Goal: Task Accomplishment & Management: Use online tool/utility

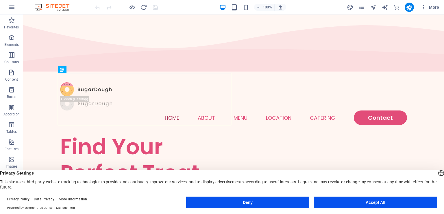
click at [367, 203] on button "Accept All" at bounding box center [375, 202] width 123 height 12
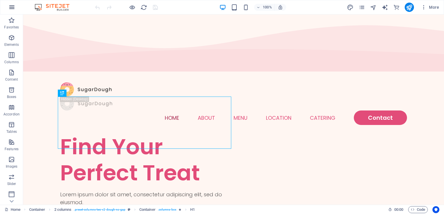
click at [10, 7] on icon "button" at bounding box center [11, 7] width 7 height 7
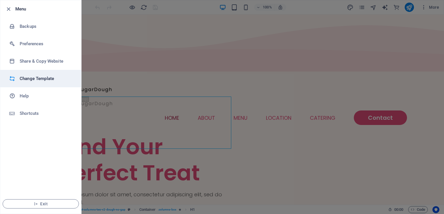
click at [38, 79] on h6 "Change Template" at bounding box center [47, 78] width 54 height 7
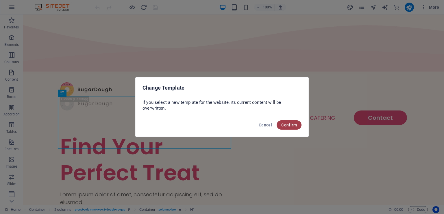
click at [288, 126] on span "Confirm" at bounding box center [290, 124] width 16 height 5
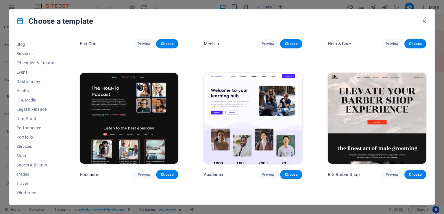
scroll to position [752, 0]
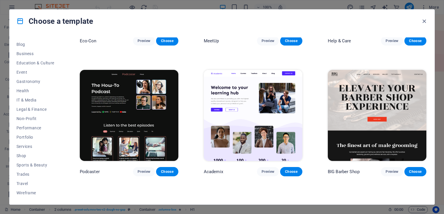
click at [363, 130] on img at bounding box center [377, 115] width 99 height 91
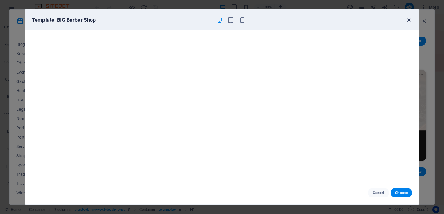
click at [407, 19] on icon "button" at bounding box center [409, 20] width 7 height 7
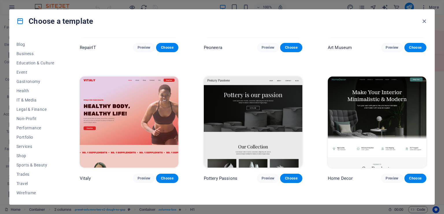
scroll to position [260, 0]
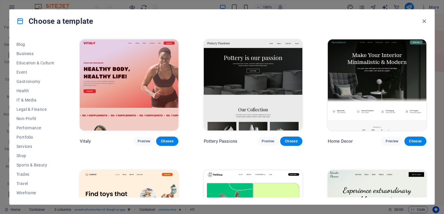
click at [263, 76] on img at bounding box center [253, 84] width 99 height 91
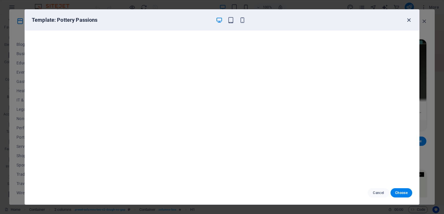
click at [408, 18] on icon "button" at bounding box center [409, 20] width 7 height 7
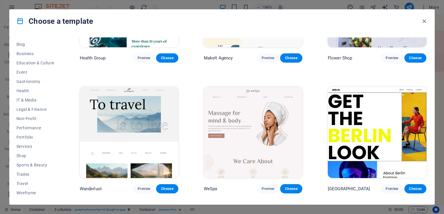
scroll to position [1765, 0]
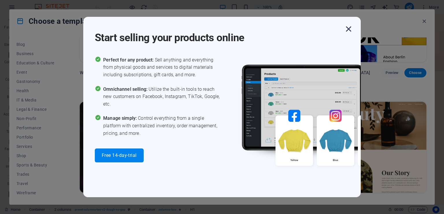
click at [348, 29] on icon "button" at bounding box center [349, 29] width 10 height 10
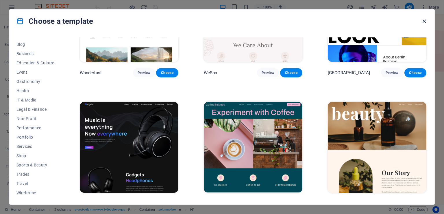
click at [424, 20] on icon "button" at bounding box center [424, 21] width 7 height 7
